Goal: Use online tool/utility: Utilize a website feature to perform a specific function

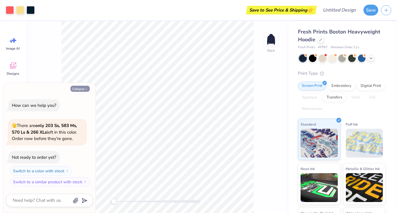
click at [83, 89] on button "Collapse" at bounding box center [79, 89] width 19 height 6
type textarea "x"
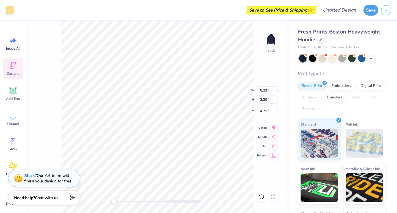
type input "8.50"
type input "6.93"
type input "2.06"
type input "8.50"
type input "6.93"
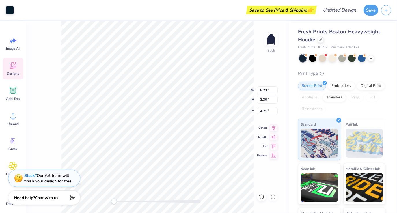
type input "2.06"
click at [232, 95] on div "Back W 8.50 8.50 " H 6.93 6.93 " Y 2.06 2.06 " Center Middle Top Bottom" at bounding box center [157, 117] width 262 height 192
type input "8.50"
type input "6.93"
type input "2.06"
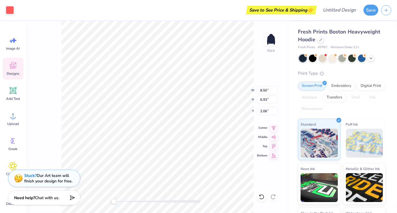
type input "6.71"
type input "6.39"
type input "2.18"
type input "8.23"
type input "3.30"
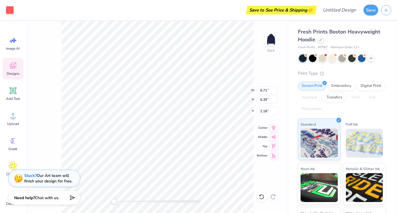
type input "4.71"
click at [14, 93] on icon at bounding box center [12, 90] width 5 height 5
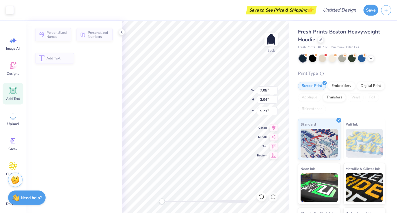
type input "7.05"
type input "2.04"
type input "5.73"
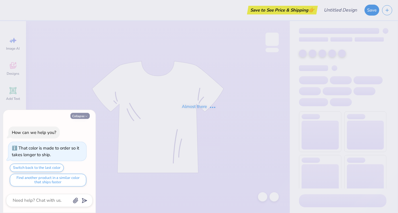
click at [83, 115] on button "Collapse" at bounding box center [79, 116] width 19 height 6
type textarea "x"
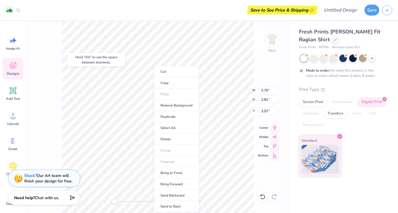
type input "2.70"
type input "2.81"
type input "3.57"
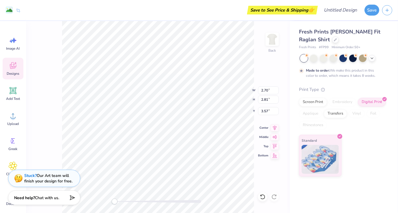
type input "2.52"
type input "2.24"
type input "3.13"
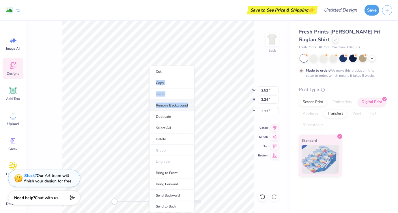
drag, startPoint x: 83, startPoint y: 115, endPoint x: 187, endPoint y: 106, distance: 105.0
click at [187, 106] on ul "Cut Copy Paste Remove Background Duplicate Select All Delete Group Ungroup Brin…" at bounding box center [171, 139] width 45 height 146
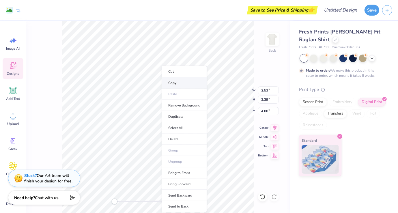
click at [171, 82] on li "Copy" at bounding box center [183, 82] width 45 height 11
click at [176, 86] on li "Copy" at bounding box center [190, 82] width 45 height 11
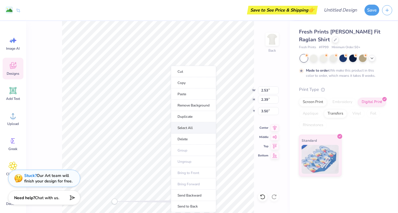
click at [196, 129] on li "Select All" at bounding box center [193, 127] width 45 height 11
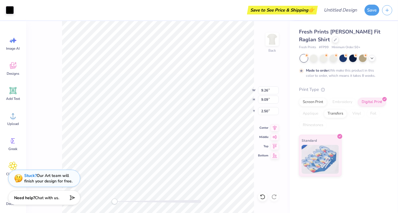
type input "9.26"
type input "9.09"
type input "2.50"
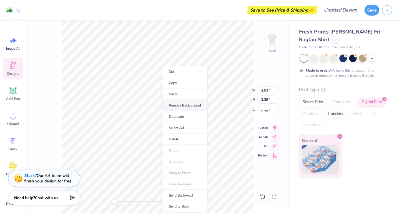
click at [190, 103] on li "Remove Background" at bounding box center [184, 105] width 45 height 11
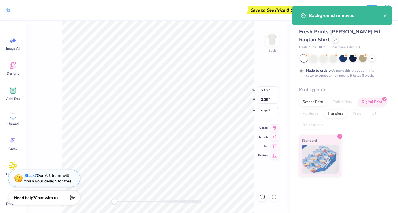
type input "9.20"
click at [9, 89] on icon at bounding box center [13, 90] width 9 height 9
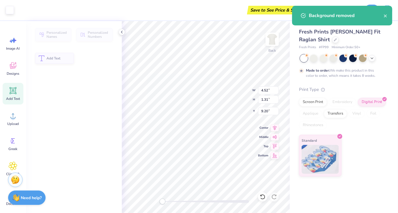
type input "4.52"
type input "1.31"
type input "9.47"
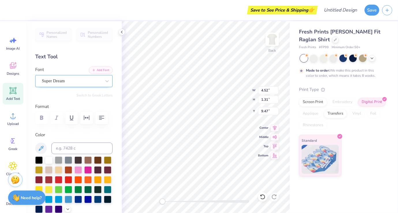
click at [93, 82] on div "Super Dream" at bounding box center [71, 80] width 61 height 9
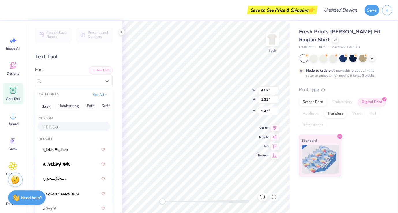
click at [76, 127] on div "d Delapan" at bounding box center [74, 126] width 62 height 6
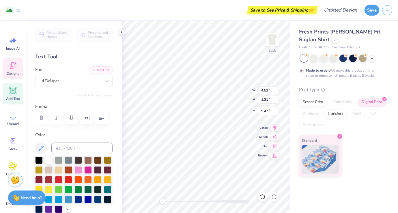
type input "2.53"
type input "2.39"
type input "3.50"
type input "5.03"
type input "1.39"
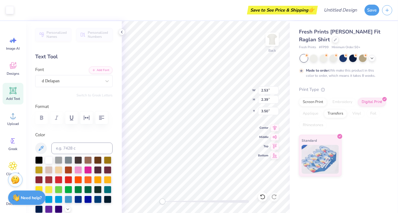
type input "9.43"
type input "2.67"
type input "0.58"
type input "6.49"
type input "2.53"
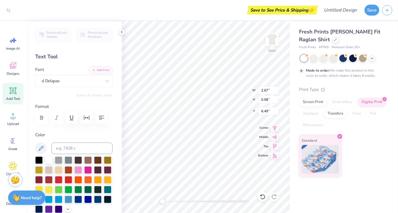
type input "2.39"
type input "9.20"
click at [91, 79] on div "d Delapan" at bounding box center [71, 80] width 61 height 9
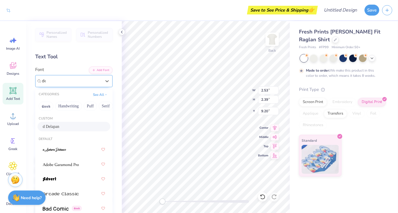
type input "d"
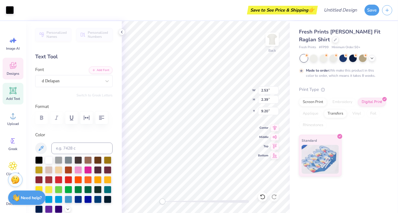
type input "1.74"
type input "0.59"
type input "2.65"
type textarea "Fall Fesr"
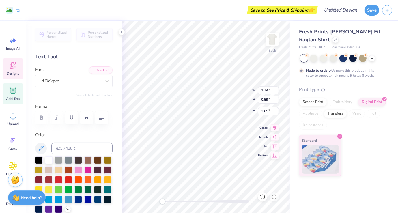
type input "2.53"
type input "2.39"
type input "3.50"
